Goal: Find specific page/section: Find specific page/section

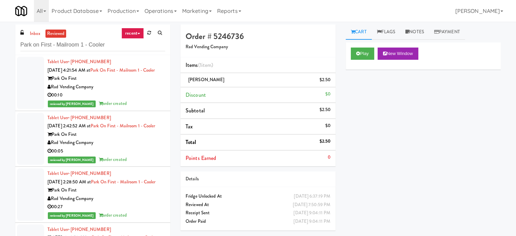
scroll to position [331, 0]
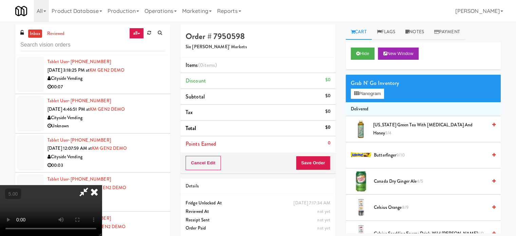
scroll to position [3725, 0]
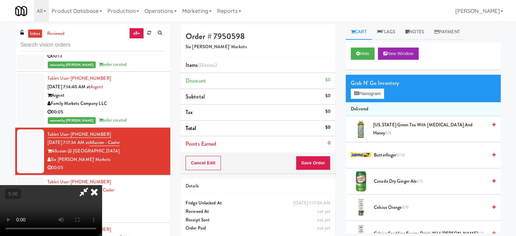
click at [102, 185] on icon at bounding box center [94, 192] width 15 height 14
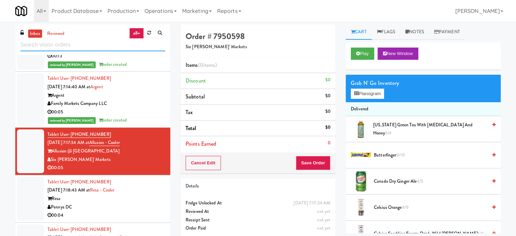
click at [115, 47] on input "text" at bounding box center [92, 45] width 145 height 13
paste input "Rising Sun - Drinks"
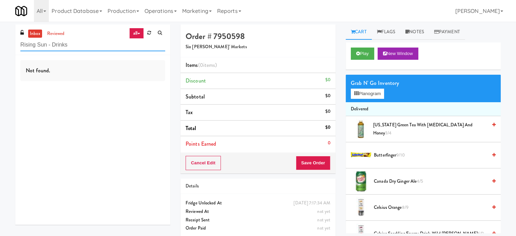
scroll to position [0, 0]
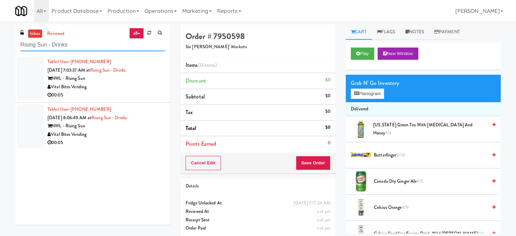
type input "Rising Sun - Drinks"
click at [138, 92] on div "00:05" at bounding box center [107, 95] width 118 height 8
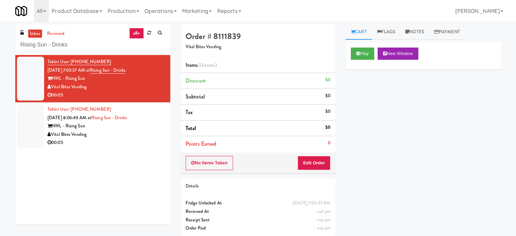
click at [132, 130] on div "Vital Bites Vending" at bounding box center [107, 134] width 118 height 8
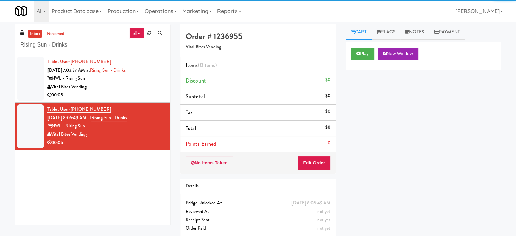
click at [145, 83] on div "Vital Bites Vending" at bounding box center [107, 87] width 118 height 8
